Goal: Information Seeking & Learning: Learn about a topic

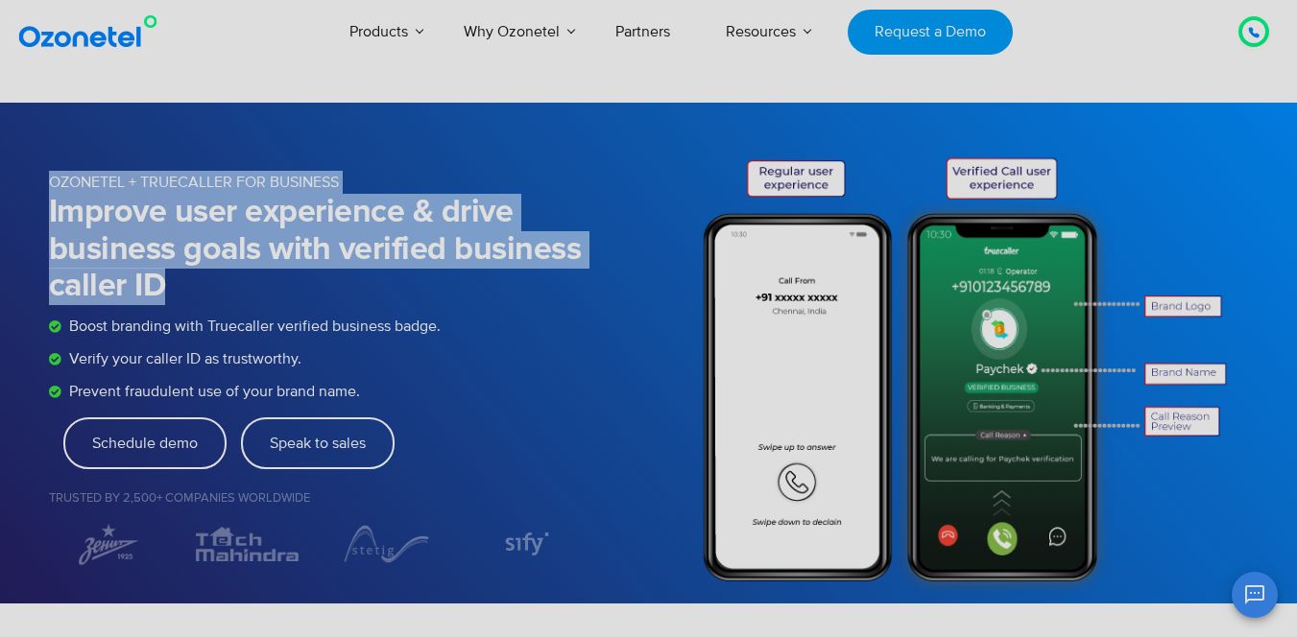
drag, startPoint x: 183, startPoint y: 298, endPoint x: 42, endPoint y: 172, distance: 189.0
click at [42, 172] on div "OZONETEL + TRUECALLER FOR BUSINESS Improve user experience & drive business goa…" at bounding box center [649, 353] width 1228 height 501
drag, startPoint x: 87, startPoint y: 172, endPoint x: 36, endPoint y: 177, distance: 51.1
click at [87, 173] on p "OZONETEL + TRUECALLER FOR BUSINESS" at bounding box center [317, 182] width 536 height 23
click at [47, 182] on div "OZONETEL + TRUECALLER FOR BUSINESS Improve user experience & drive business goa…" at bounding box center [649, 353] width 1228 height 501
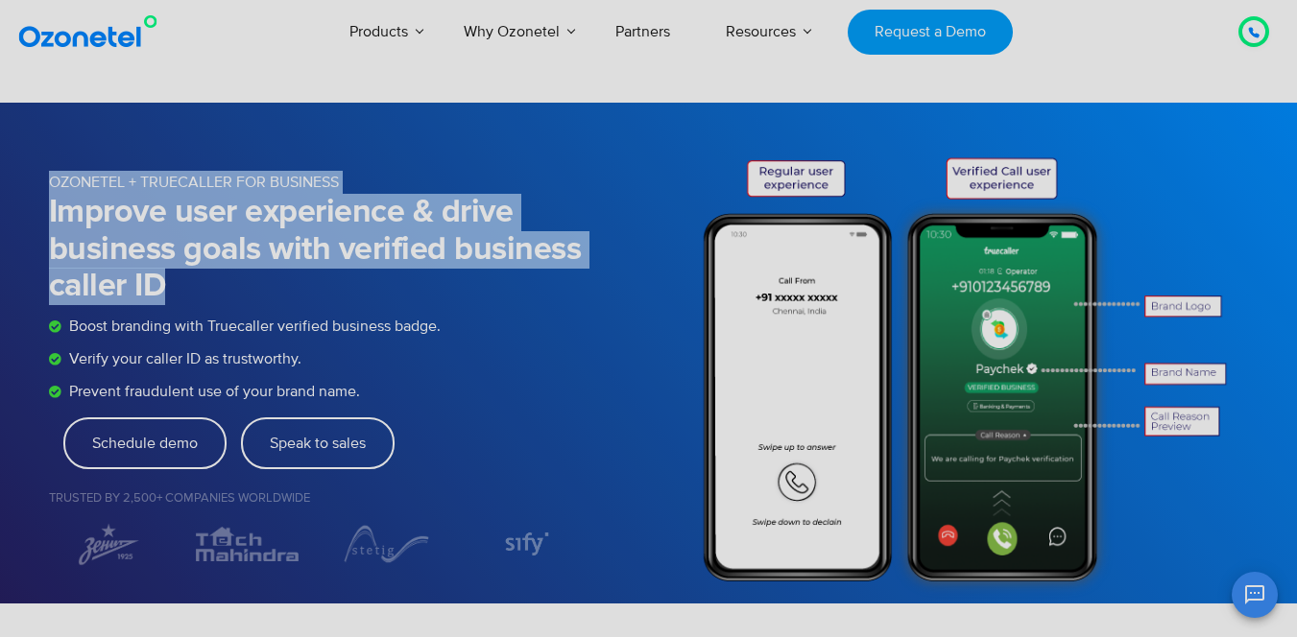
click at [55, 182] on p "OZONETEL + TRUECALLER FOR BUSINESS" at bounding box center [317, 182] width 536 height 23
drag, startPoint x: 49, startPoint y: 182, endPoint x: 205, endPoint y: 287, distance: 188.2
click at [204, 293] on div "OZONETEL + TRUECALLER FOR BUSINESS Improve user experience & drive business goa…" at bounding box center [331, 353] width 564 height 501
click at [202, 282] on h1 "Improve user experience & drive business goals with verified business caller ID" at bounding box center [317, 250] width 536 height 112
drag, startPoint x: 198, startPoint y: 283, endPoint x: 44, endPoint y: 182, distance: 183.7
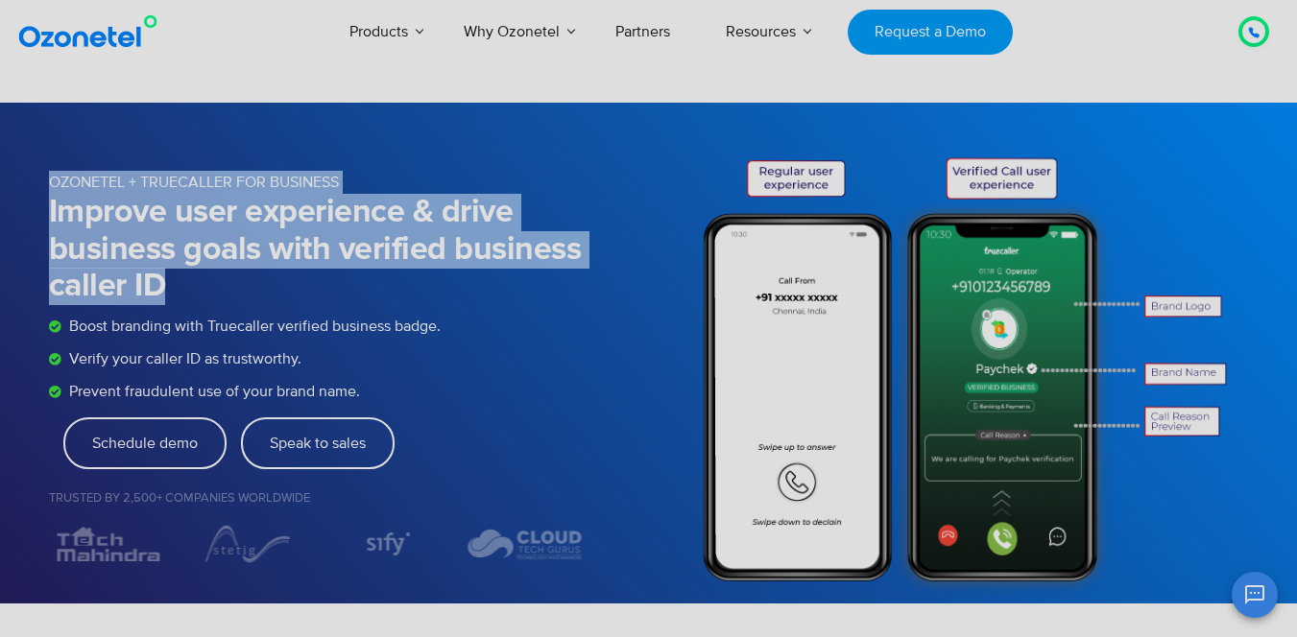
click at [44, 182] on div "OZONETEL + TRUECALLER FOR BUSINESS Improve user experience & drive business goa…" at bounding box center [649, 353] width 1228 height 501
click at [74, 178] on p "OZONETEL + TRUECALLER FOR BUSINESS" at bounding box center [317, 182] width 536 height 23
drag, startPoint x: 47, startPoint y: 178, endPoint x: 184, endPoint y: 292, distance: 178.5
click at [183, 292] on div "OZONETEL + TRUECALLER FOR BUSINESS Improve user experience & drive business goa…" at bounding box center [649, 353] width 1228 height 501
click at [184, 289] on h1 "Improve user experience & drive business goals with verified business caller ID" at bounding box center [317, 250] width 536 height 112
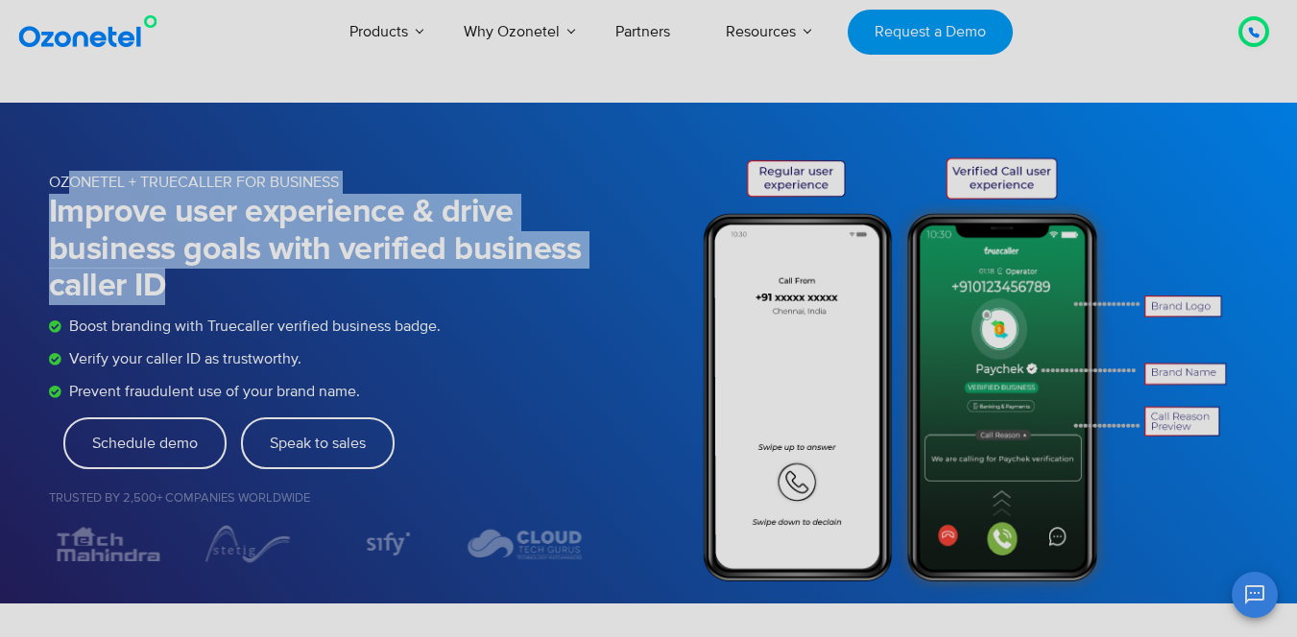
drag, startPoint x: 196, startPoint y: 289, endPoint x: 68, endPoint y: 176, distance: 170.6
click at [69, 175] on div "OZONETEL + TRUECALLER FOR BUSINESS Improve user experience & drive business goa…" at bounding box center [331, 353] width 564 height 501
click at [149, 186] on p "OZONETEL + TRUECALLER FOR BUSINESS" at bounding box center [317, 182] width 536 height 23
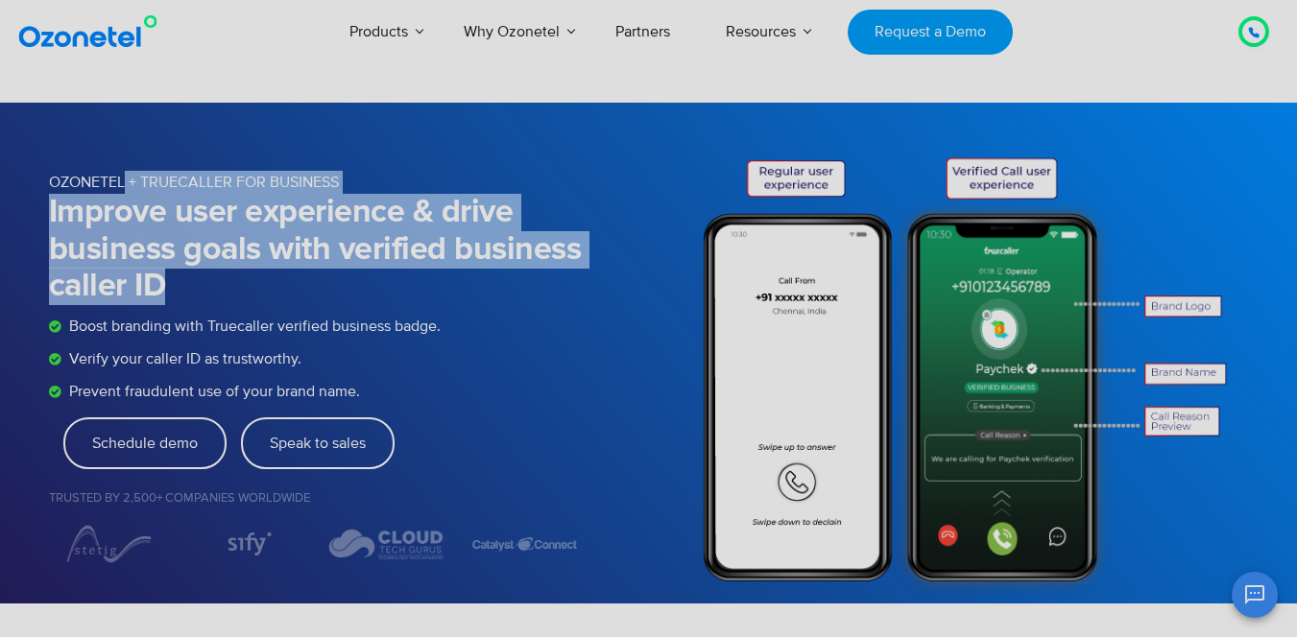
drag, startPoint x: 141, startPoint y: 211, endPoint x: 180, endPoint y: 292, distance: 89.7
click at [180, 292] on div "OZONETEL + TRUECALLER FOR BUSINESS Improve user experience & drive business goa…" at bounding box center [331, 353] width 564 height 501
click at [154, 194] on h1 "Improve user experience & drive business goals with verified business caller ID" at bounding box center [317, 250] width 536 height 112
drag, startPoint x: 130, startPoint y: 179, endPoint x: 173, endPoint y: 292, distance: 120.3
click at [173, 292] on div "OZONETEL + TRUECALLER FOR BUSINESS Improve user experience & drive business goa…" at bounding box center [331, 353] width 564 height 501
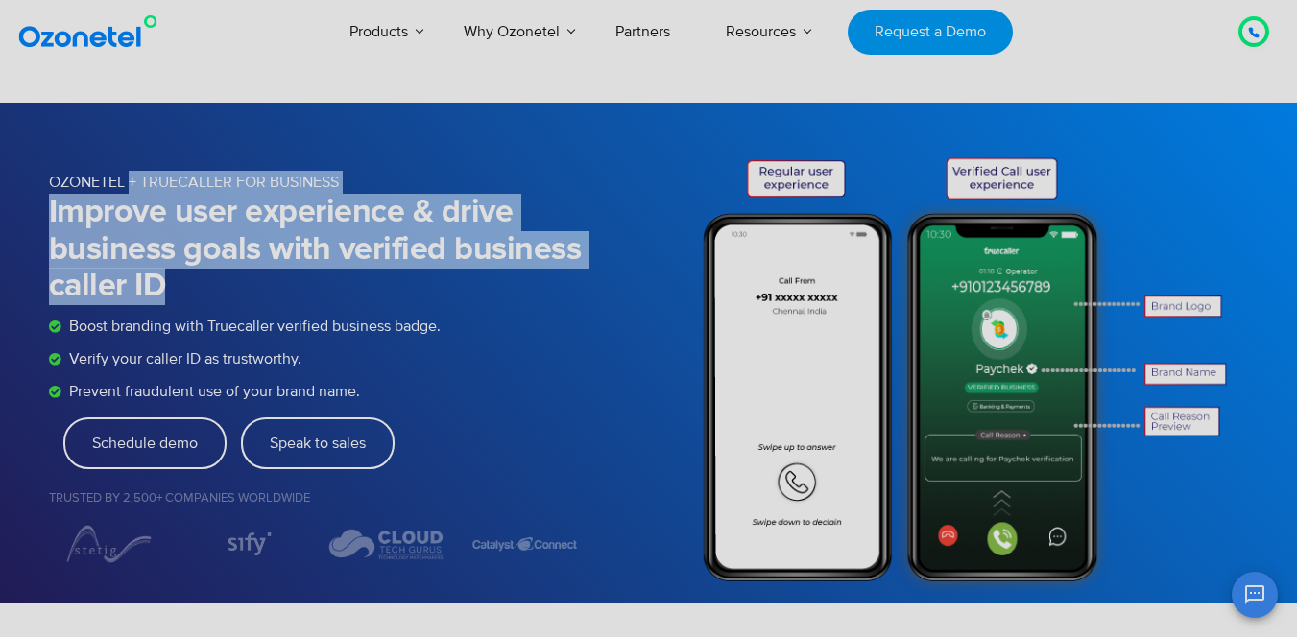
click at [173, 264] on h1 "Improve user experience & drive business goals with verified business caller ID" at bounding box center [317, 250] width 536 height 112
drag, startPoint x: 166, startPoint y: 281, endPoint x: 128, endPoint y: 179, distance: 109.6
click at [128, 179] on div "OZONETEL + TRUECALLER FOR BUSINESS Improve user experience & drive business goa…" at bounding box center [331, 353] width 564 height 501
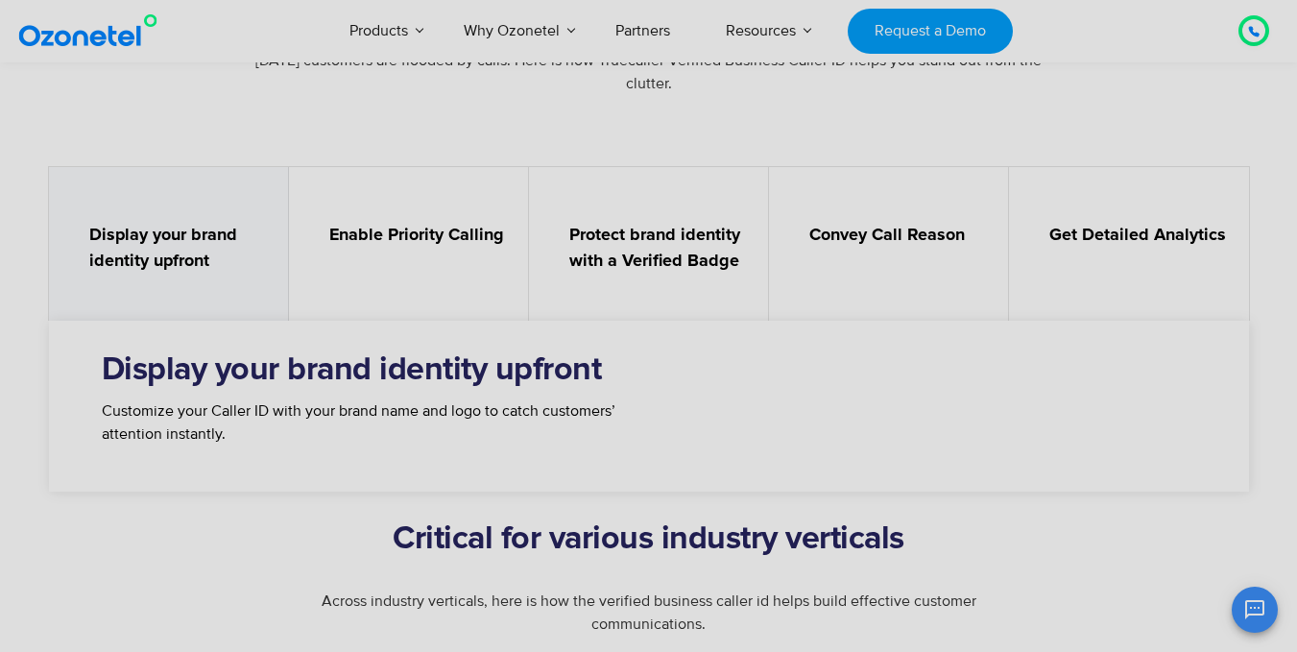
scroll to position [672, 0]
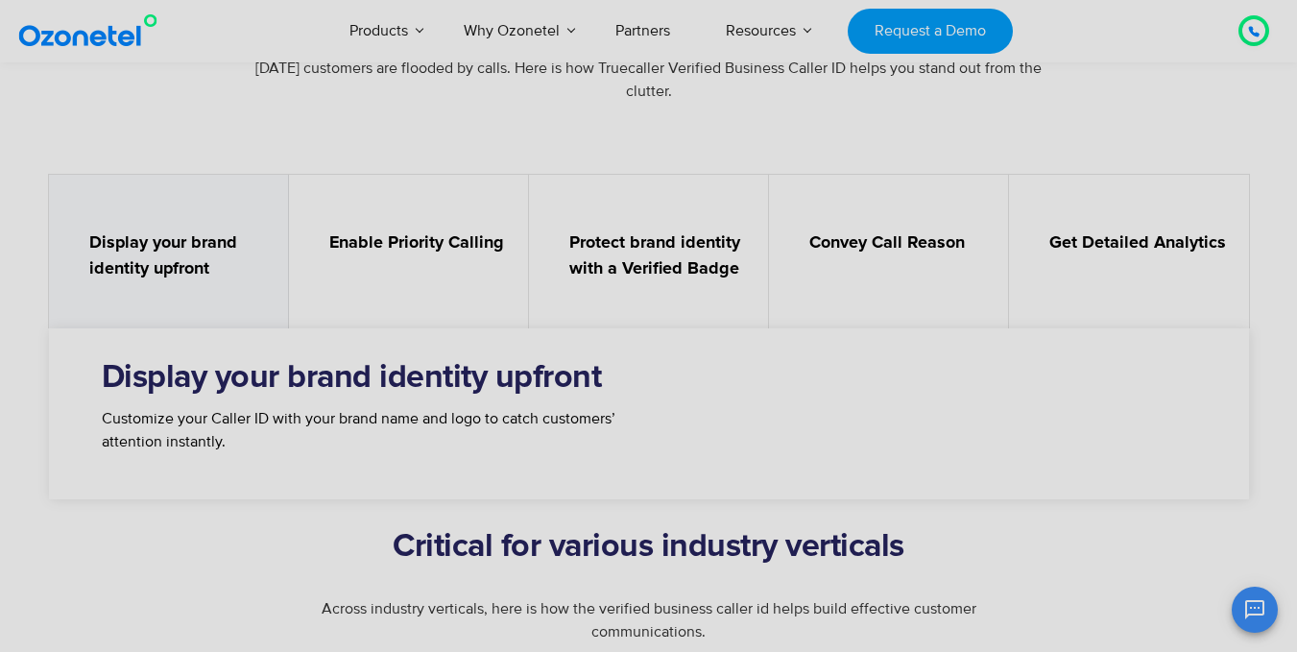
click at [903, 239] on strong "Convey Call Reason" at bounding box center [898, 243] width 179 height 26
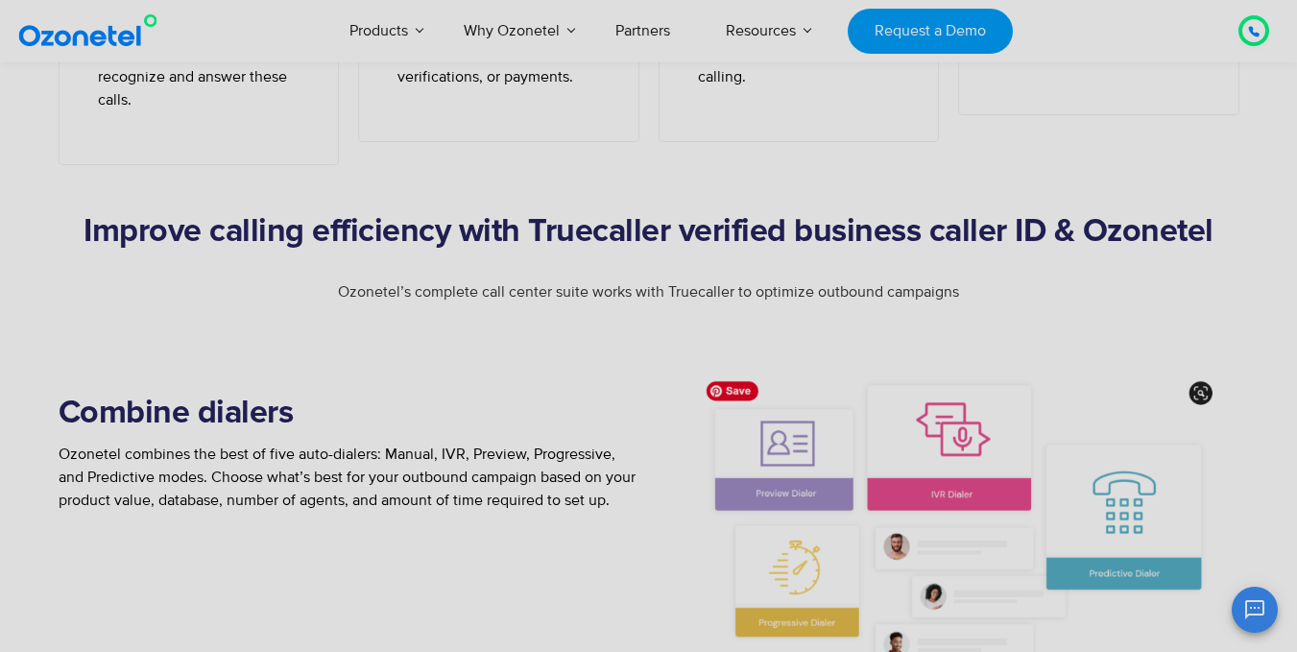
scroll to position [1919, 0]
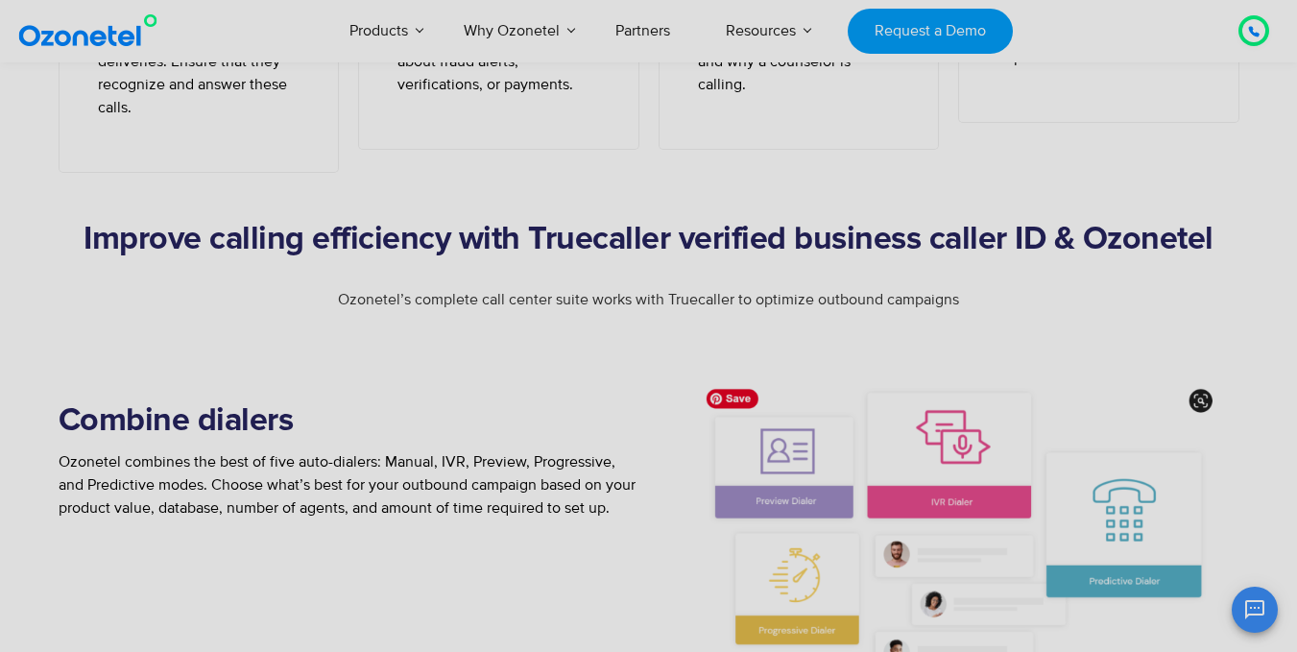
click at [397, 237] on h2 "Improve calling efficiency with Truecaller verified business caller ID & Ozonet…" at bounding box center [649, 240] width 1200 height 38
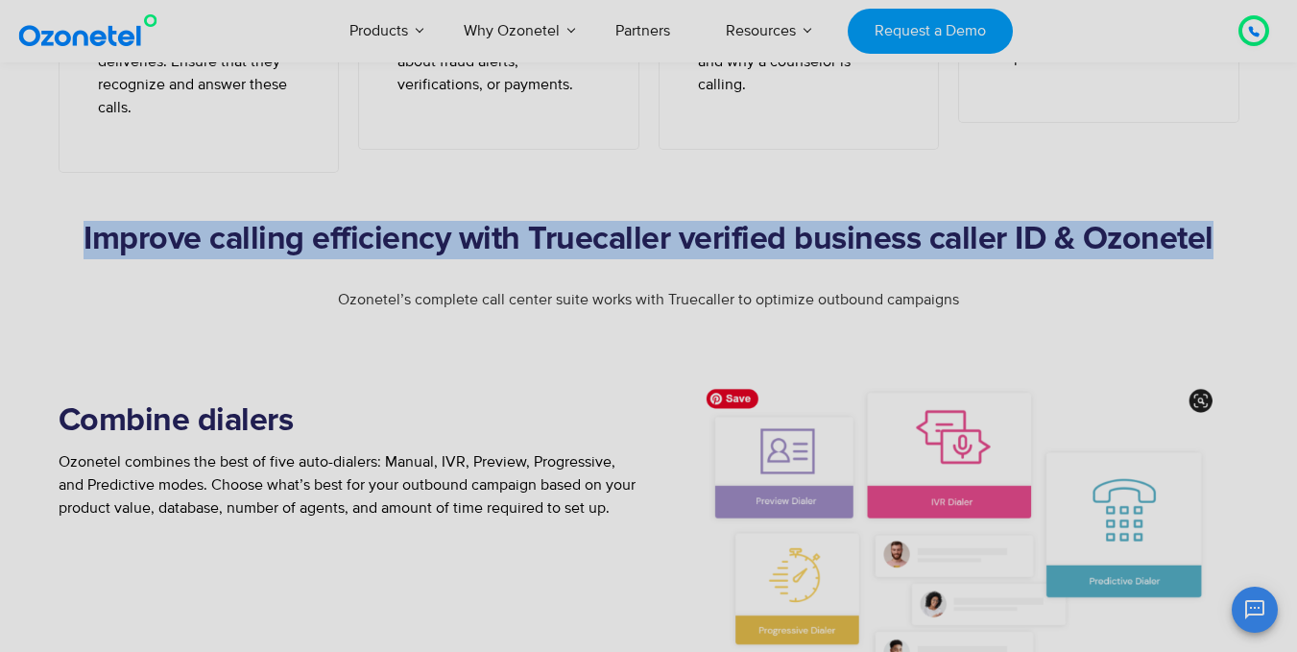
drag, startPoint x: 397, startPoint y: 237, endPoint x: 519, endPoint y: 239, distance: 121.9
click at [398, 238] on h2 "Improve calling efficiency with Truecaller verified business caller ID & Ozonet…" at bounding box center [649, 240] width 1200 height 38
click at [743, 239] on h2 "Improve calling efficiency with Truecaller verified business caller ID & Ozonet…" at bounding box center [649, 240] width 1200 height 38
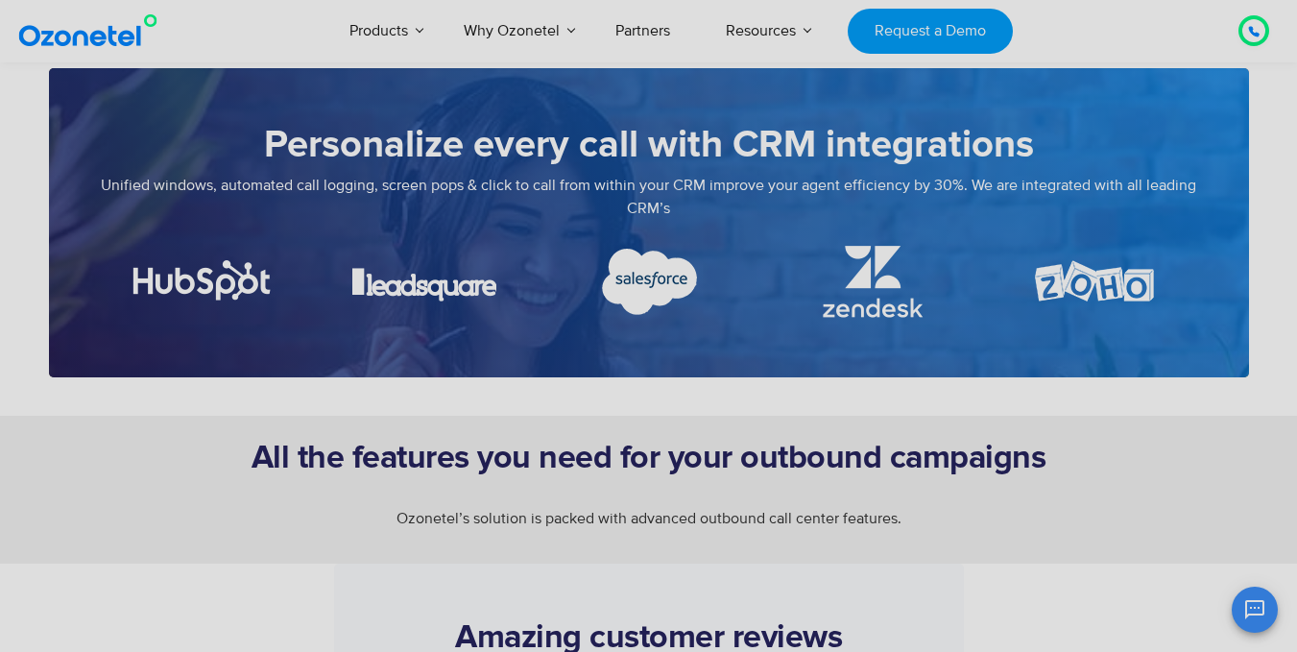
scroll to position [4031, 0]
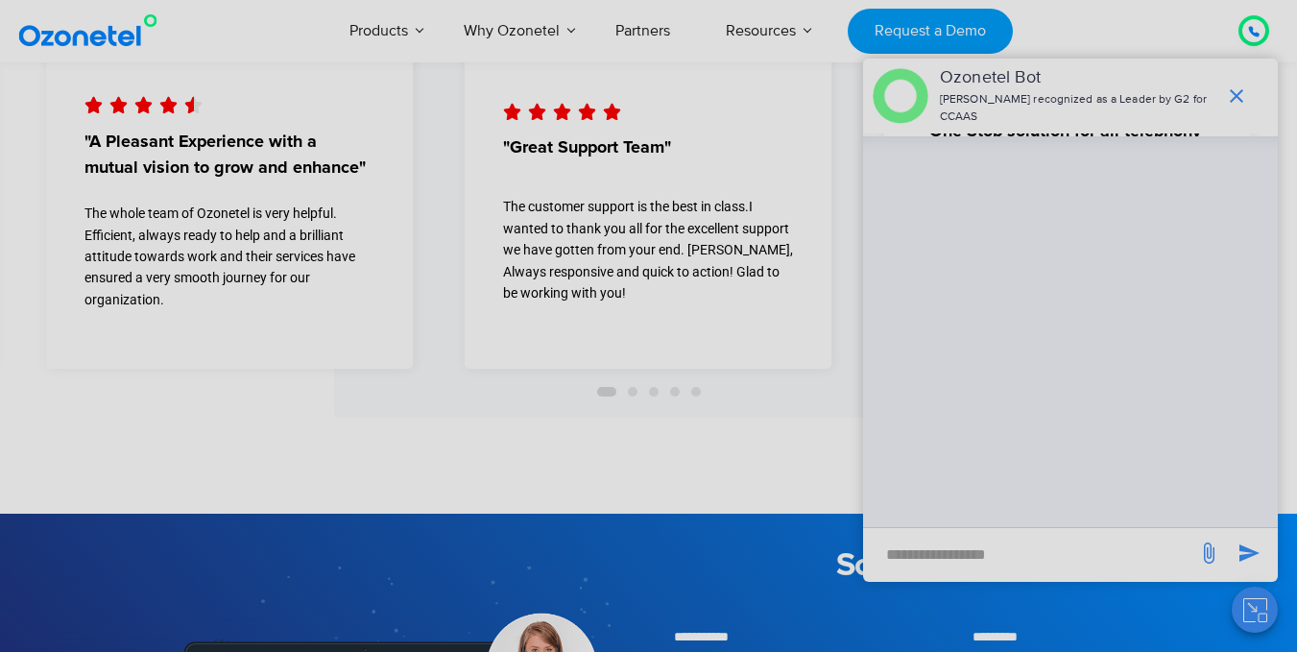
click at [1247, 81] on span "end chat or minimize" at bounding box center [1236, 96] width 38 height 38
